Goal: Book appointment/travel/reservation

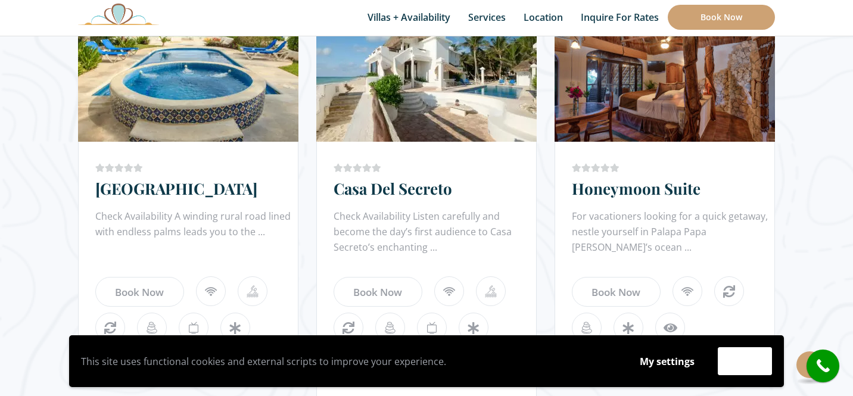
scroll to position [1152, 0]
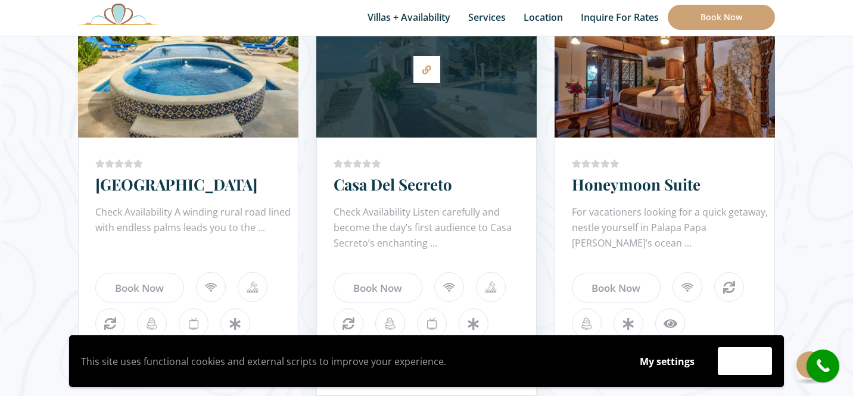
click at [421, 220] on div "Check Availability Listen carefully and become the day’s first audience to Casa…" at bounding box center [435, 228] width 203 height 48
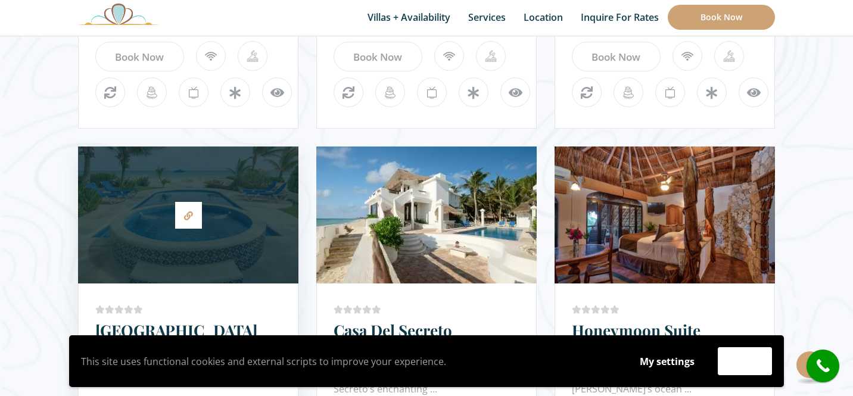
scroll to position [1008, 0]
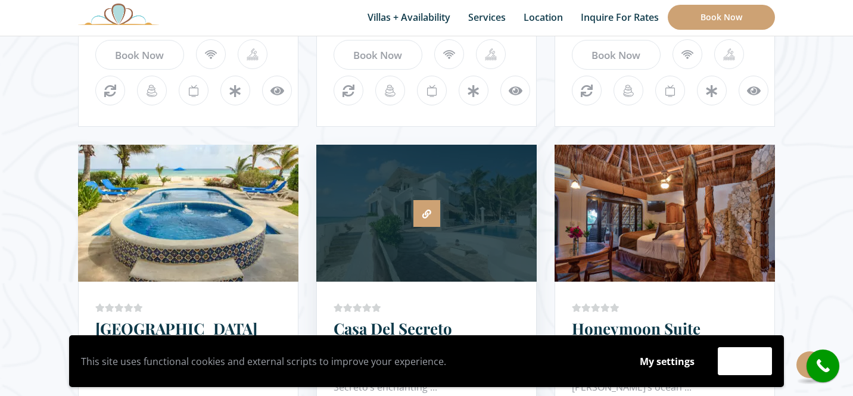
click at [424, 219] on link at bounding box center [427, 213] width 27 height 27
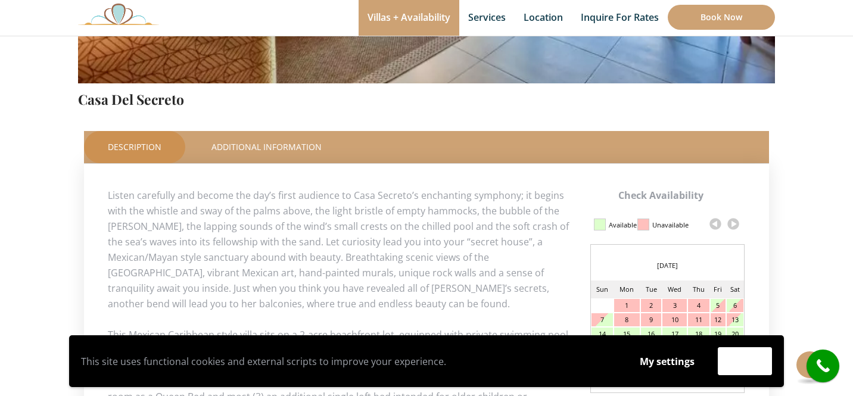
scroll to position [457, 0]
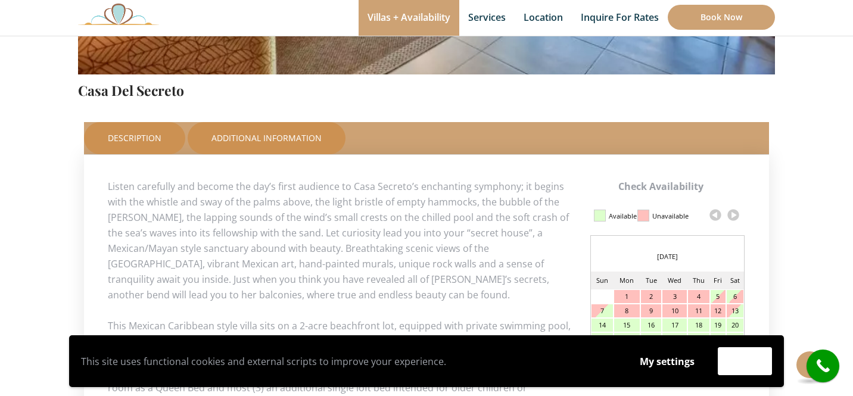
click at [284, 136] on link "Additional Information" at bounding box center [267, 138] width 158 height 32
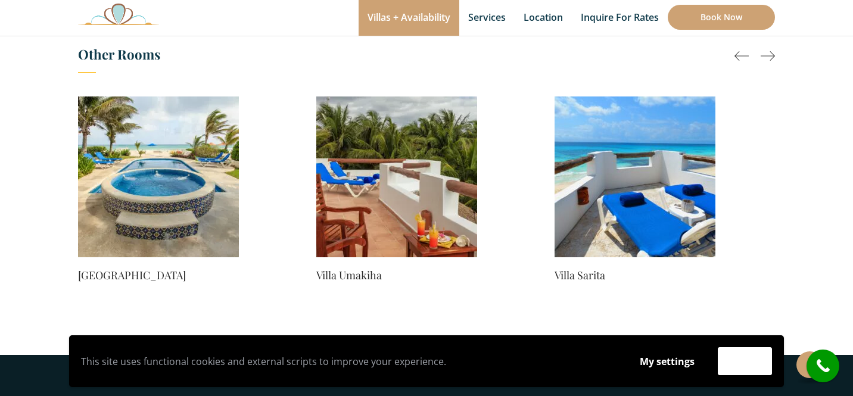
scroll to position [892, 0]
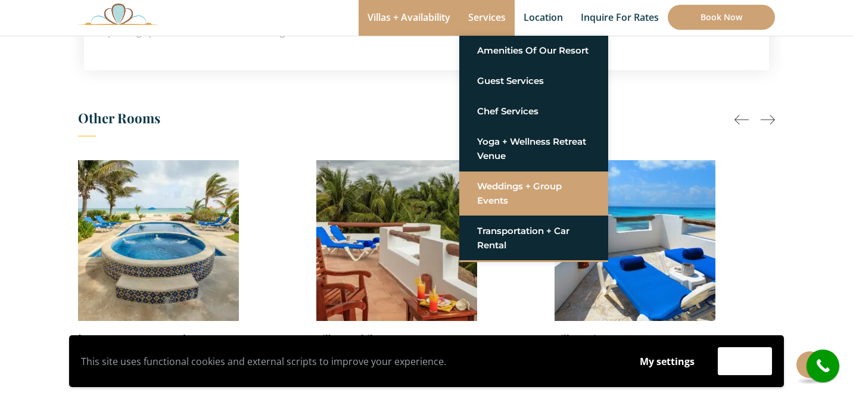
click at [492, 189] on link "Weddings + Group Events" at bounding box center [533, 194] width 113 height 36
